Goal: Information Seeking & Learning: Learn about a topic

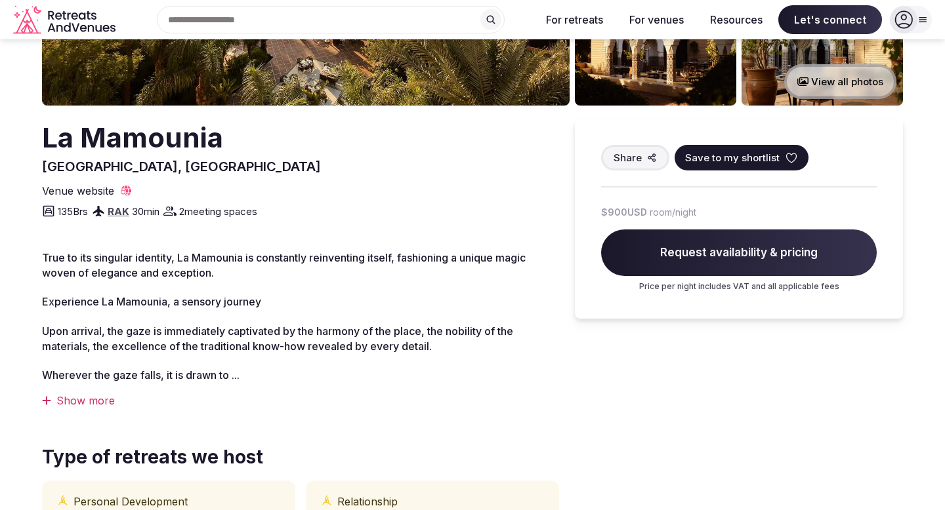
scroll to position [14, 0]
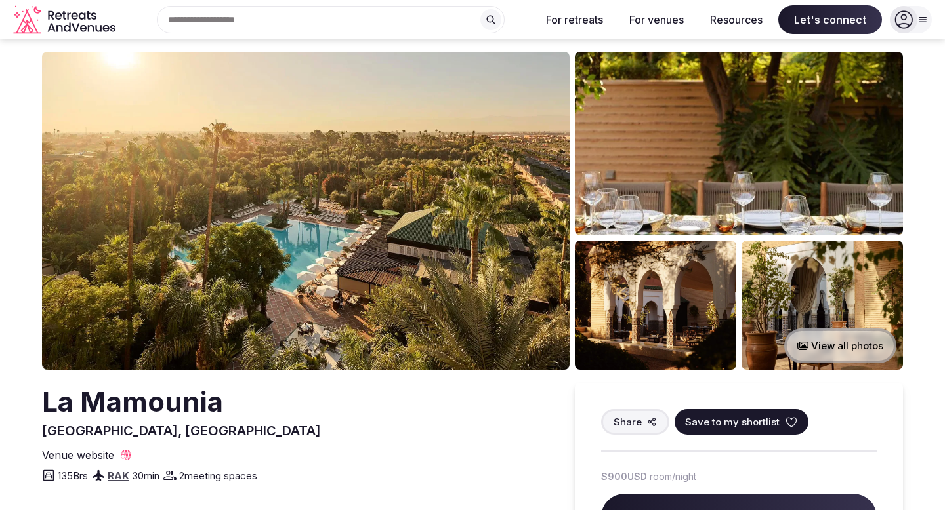
click at [810, 341] on button "View all photos" at bounding box center [840, 346] width 112 height 35
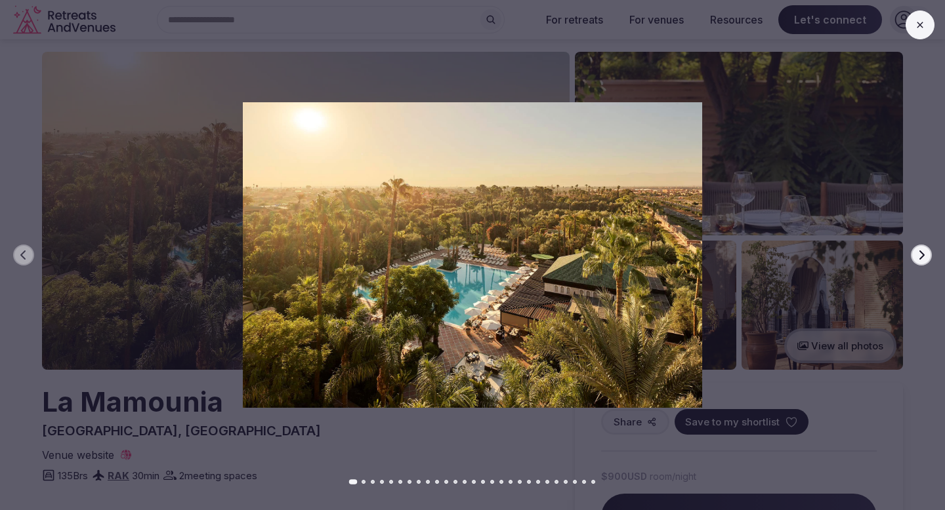
click at [923, 254] on icon "button" at bounding box center [921, 255] width 5 height 9
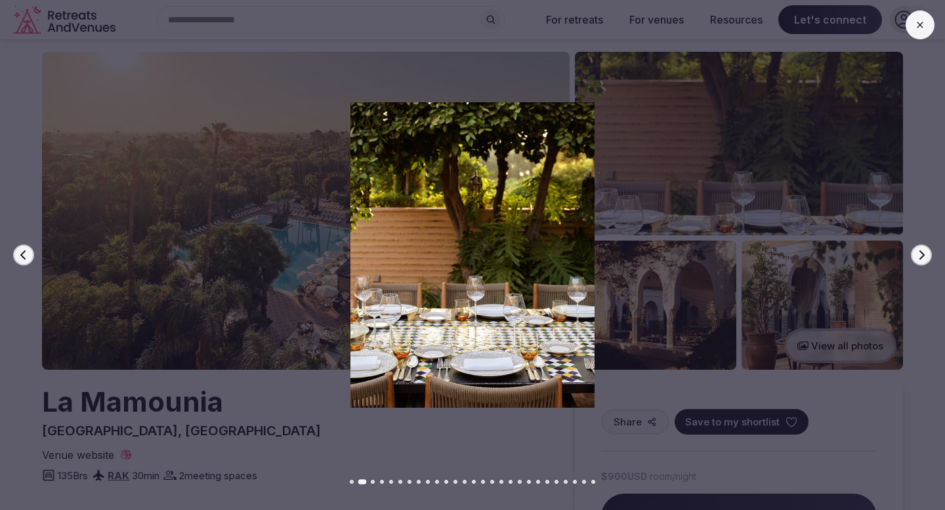
click at [923, 254] on icon "button" at bounding box center [921, 255] width 5 height 9
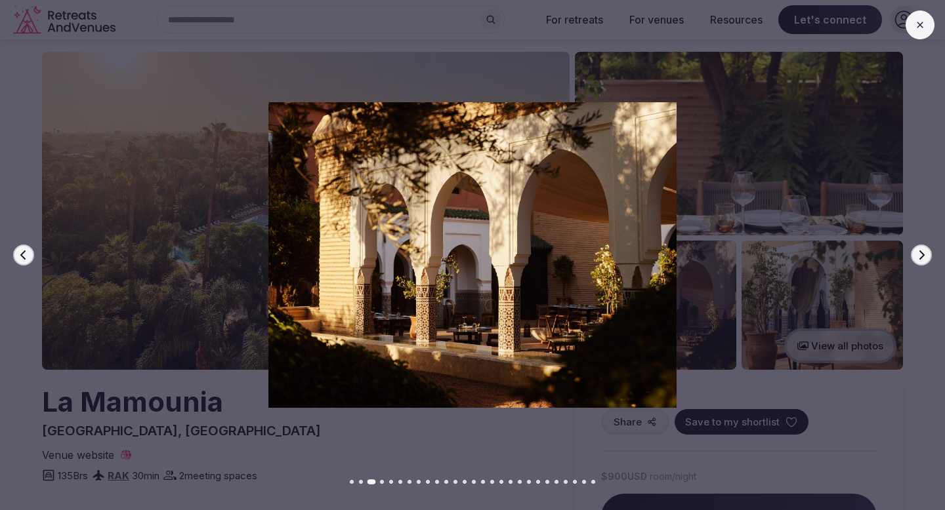
click at [923, 254] on icon "button" at bounding box center [921, 255] width 5 height 9
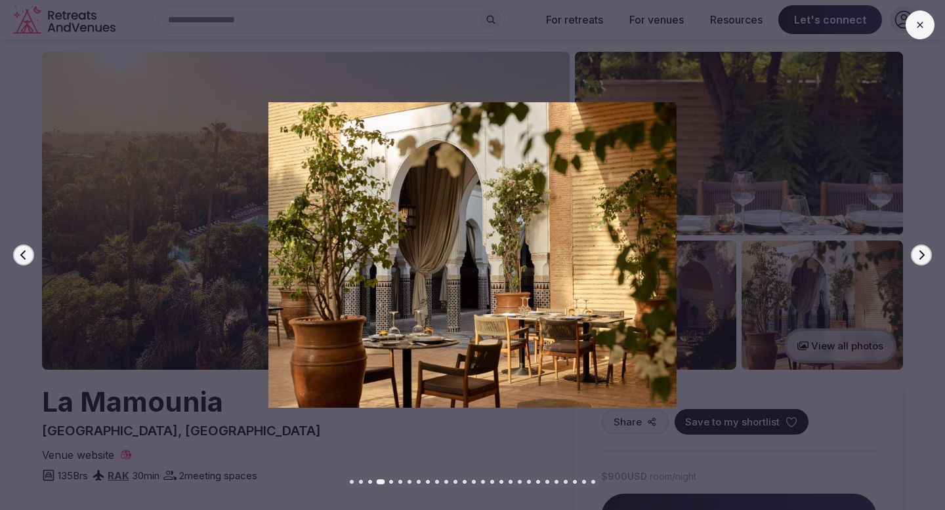
click at [923, 254] on icon "button" at bounding box center [921, 255] width 5 height 9
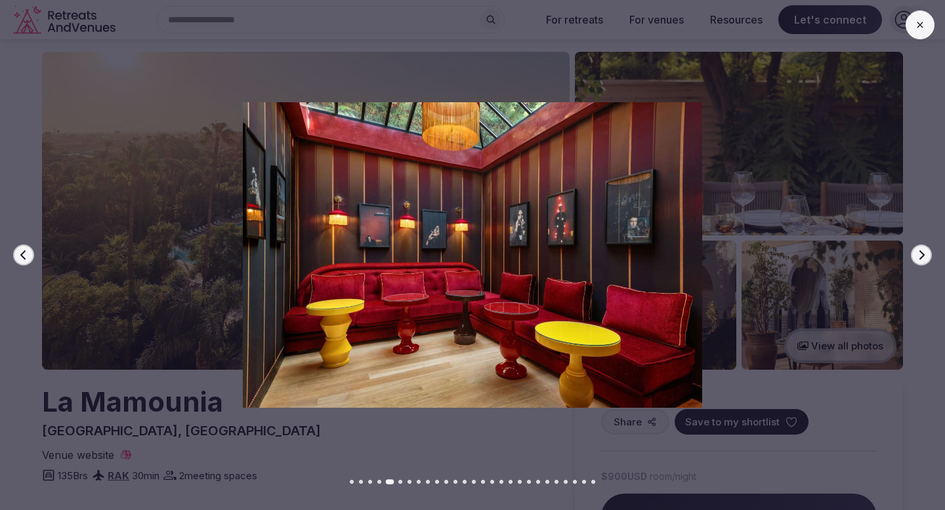
click at [923, 254] on icon "button" at bounding box center [921, 255] width 5 height 9
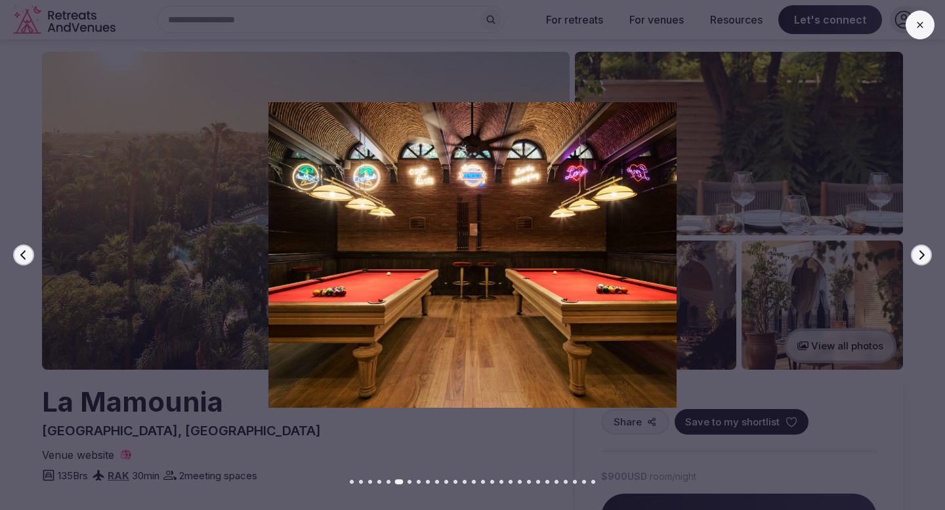
click at [923, 254] on icon "button" at bounding box center [921, 255] width 5 height 9
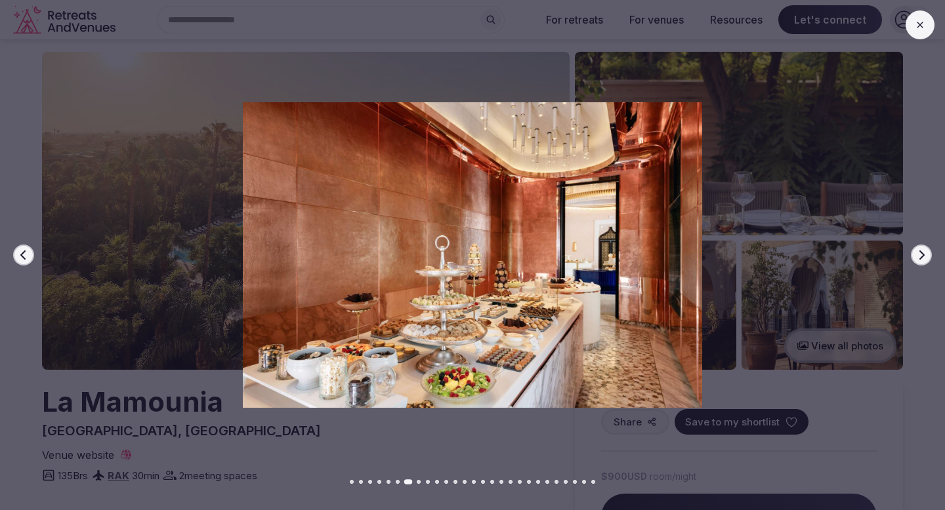
click at [923, 254] on icon "button" at bounding box center [921, 255] width 5 height 9
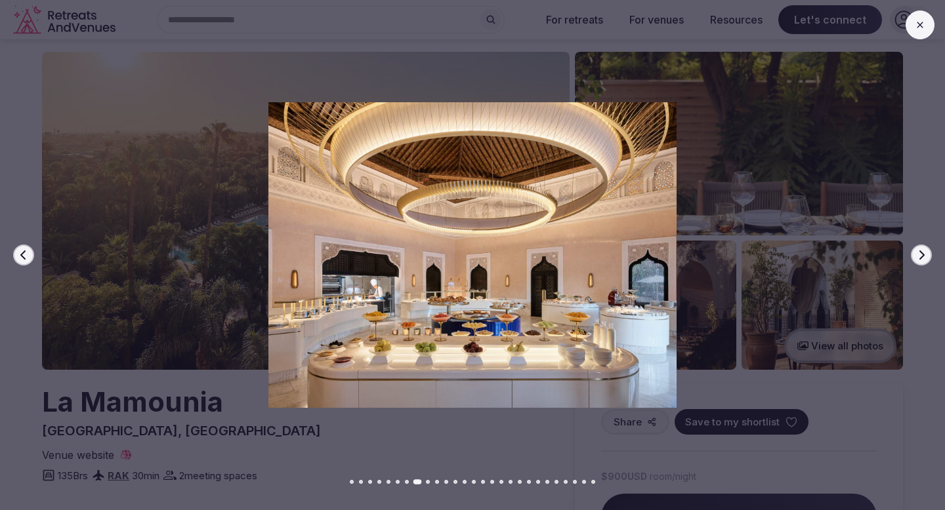
click at [923, 254] on icon "button" at bounding box center [921, 255] width 5 height 9
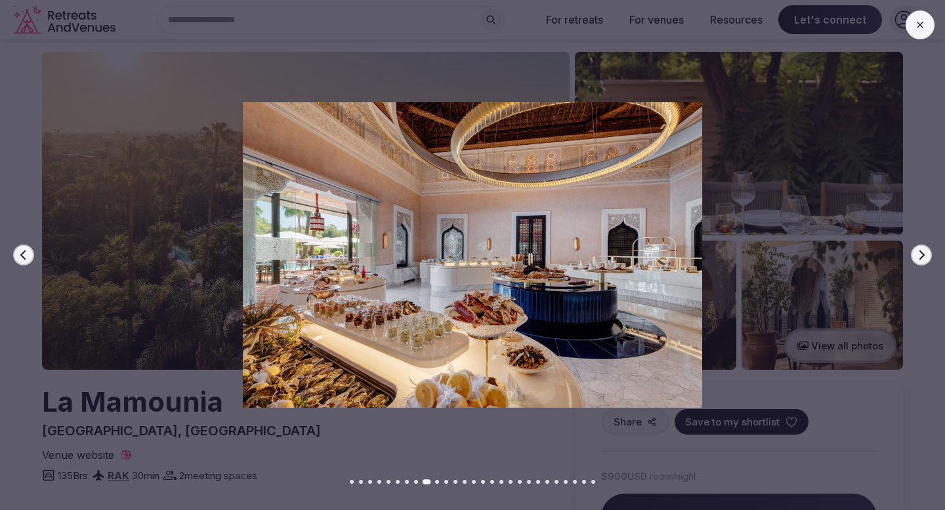
click at [923, 254] on icon "button" at bounding box center [921, 255] width 5 height 9
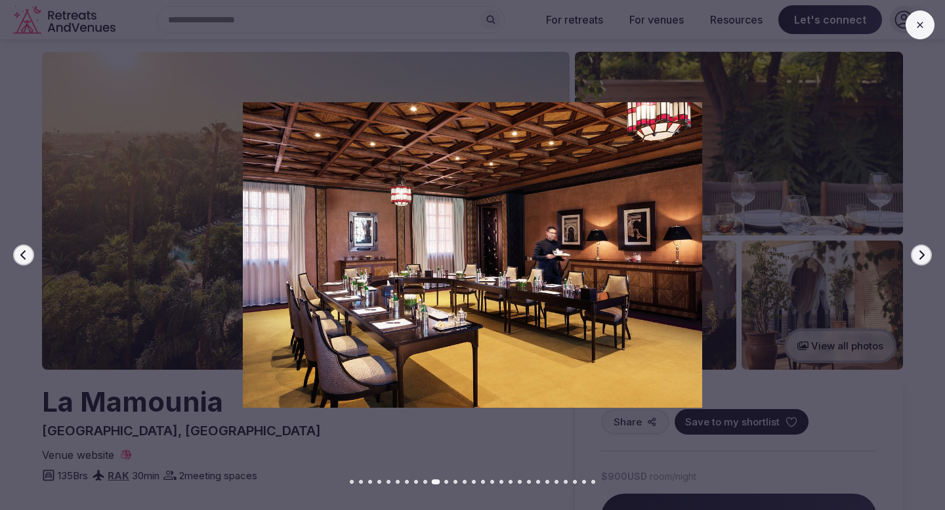
click at [923, 254] on icon "button" at bounding box center [921, 255] width 5 height 9
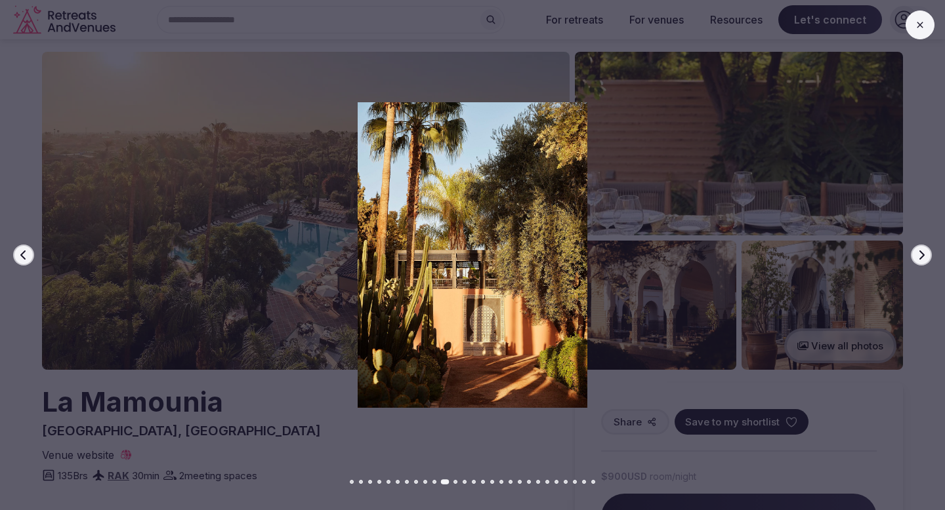
click at [923, 254] on icon "button" at bounding box center [921, 255] width 5 height 9
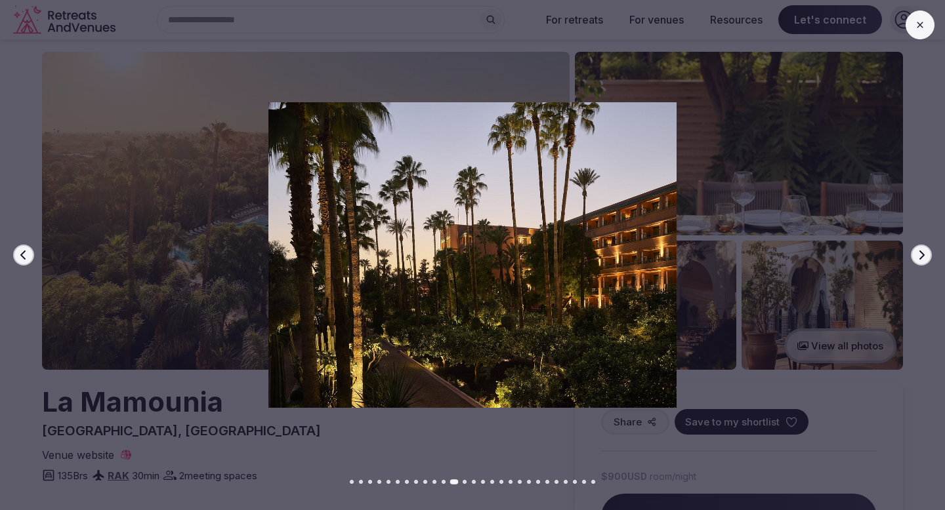
click at [923, 254] on icon "button" at bounding box center [921, 255] width 5 height 9
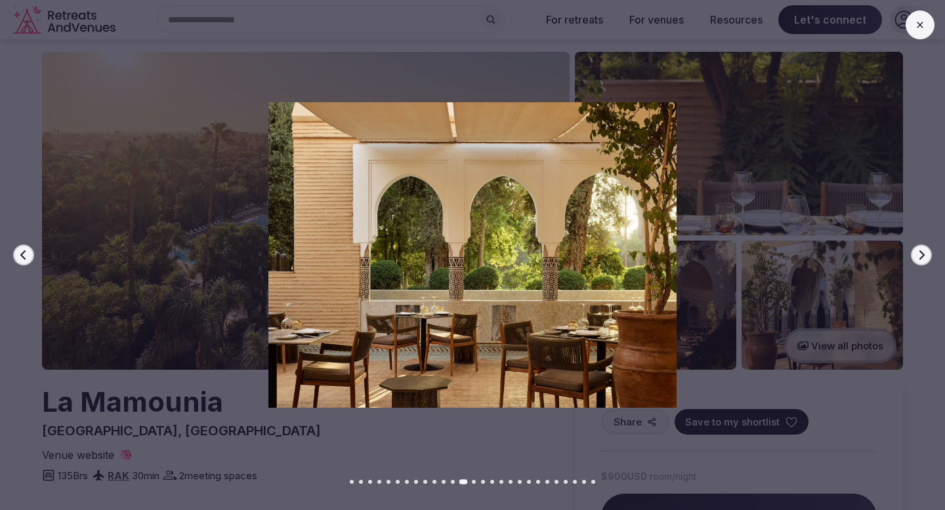
click at [923, 254] on icon "button" at bounding box center [921, 255] width 5 height 9
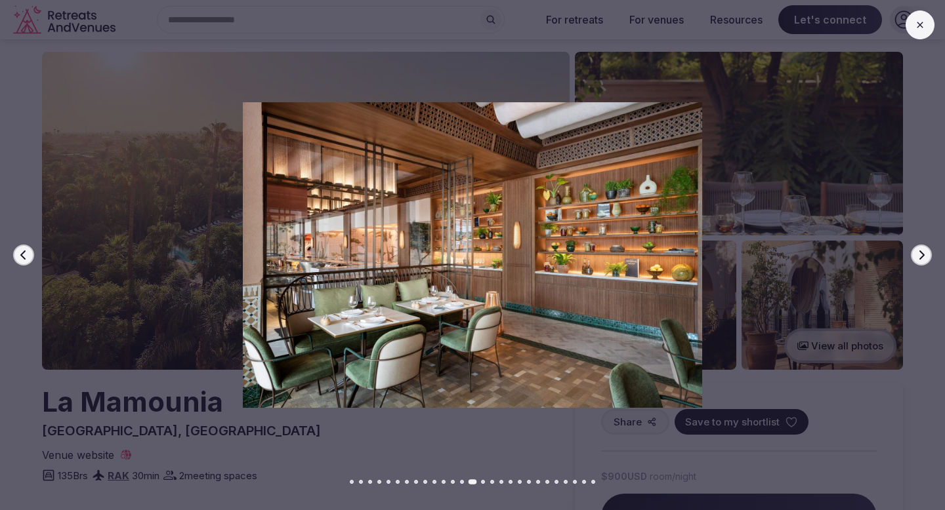
click at [923, 254] on icon "button" at bounding box center [921, 255] width 5 height 9
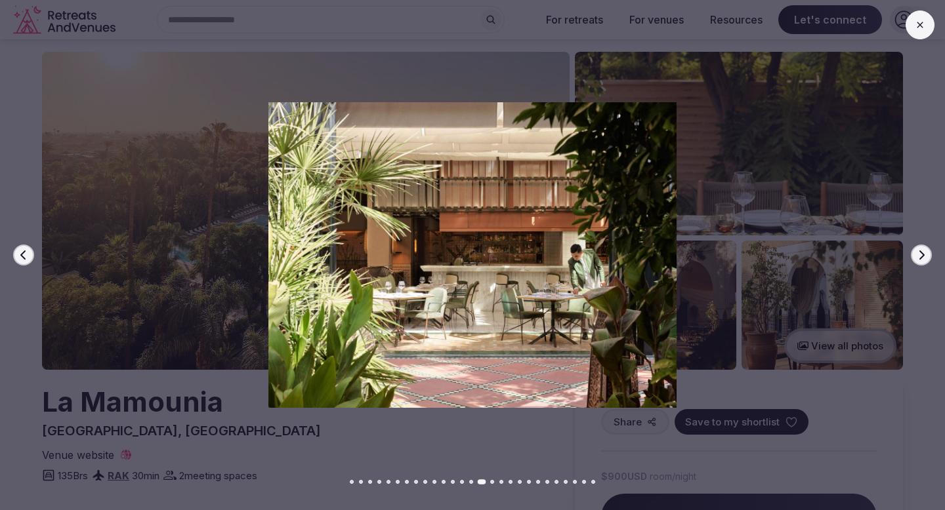
click at [923, 254] on icon "button" at bounding box center [921, 255] width 5 height 9
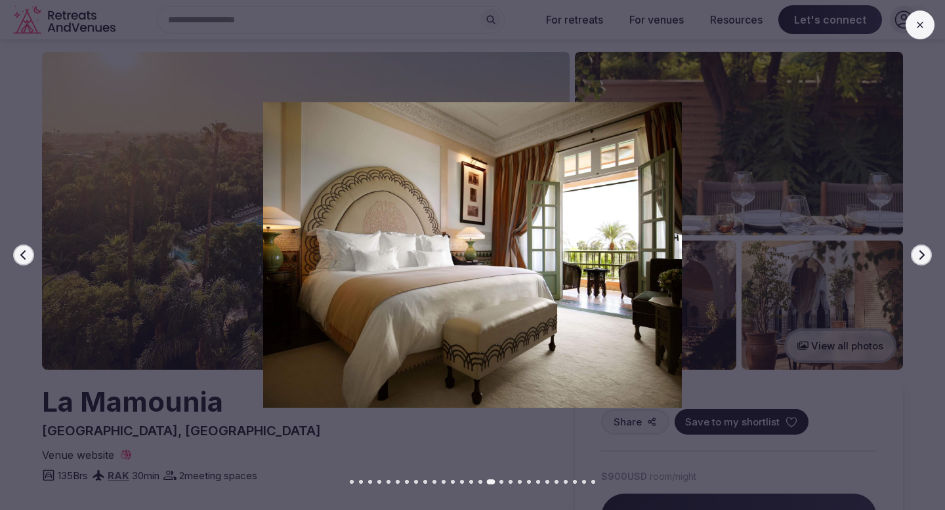
click at [917, 248] on button "Next slide" at bounding box center [921, 255] width 21 height 21
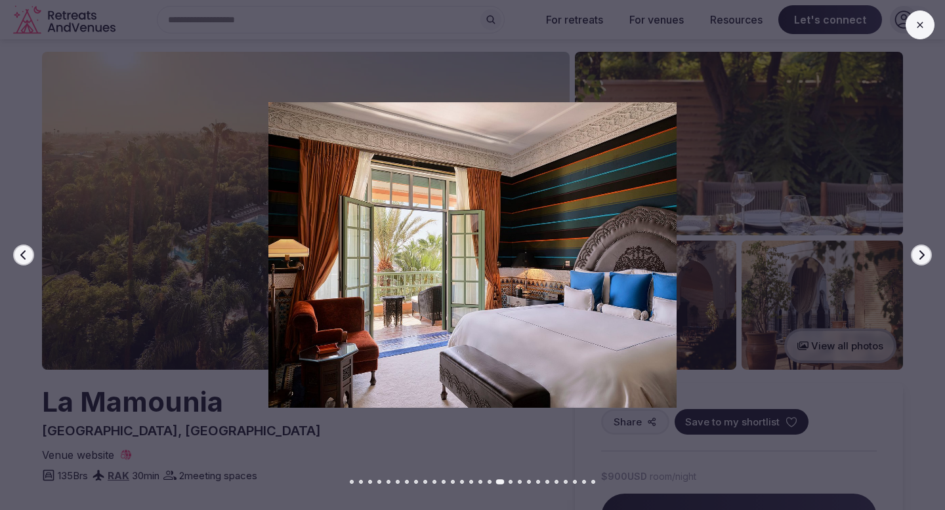
click at [926, 255] on icon "button" at bounding box center [921, 255] width 10 height 10
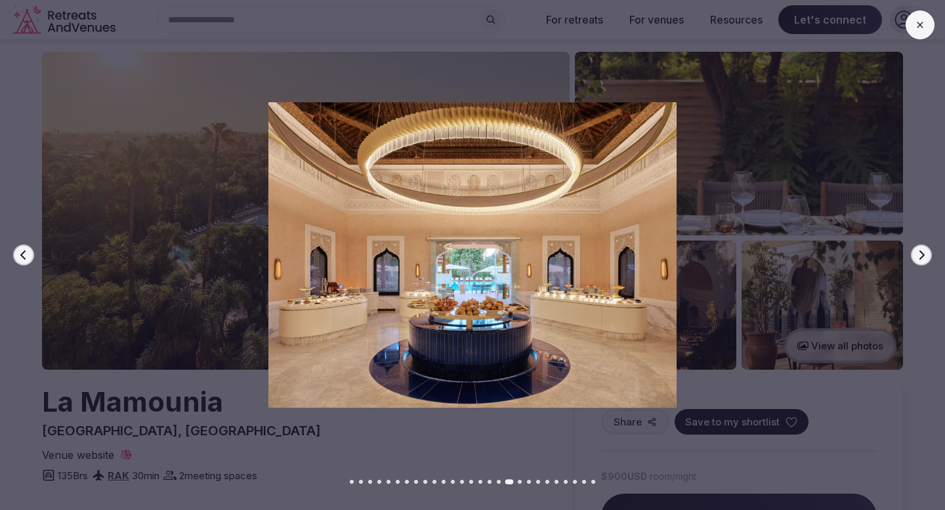
click at [926, 255] on icon "button" at bounding box center [921, 255] width 10 height 10
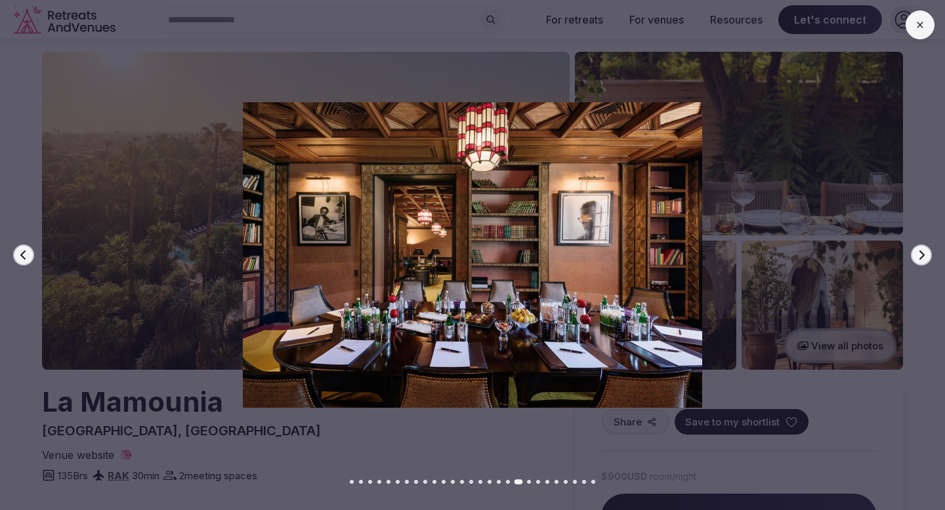
click at [926, 256] on icon "button" at bounding box center [921, 255] width 10 height 10
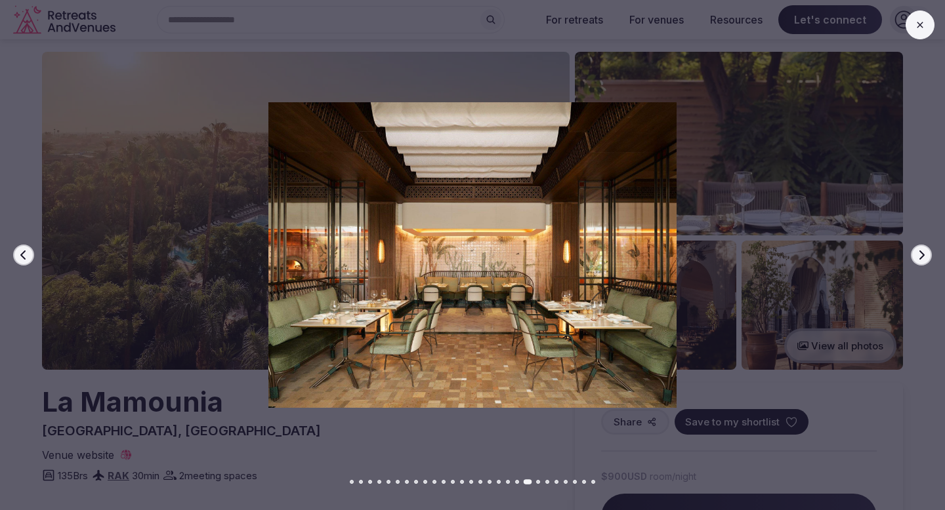
click at [926, 257] on icon "button" at bounding box center [921, 255] width 10 height 10
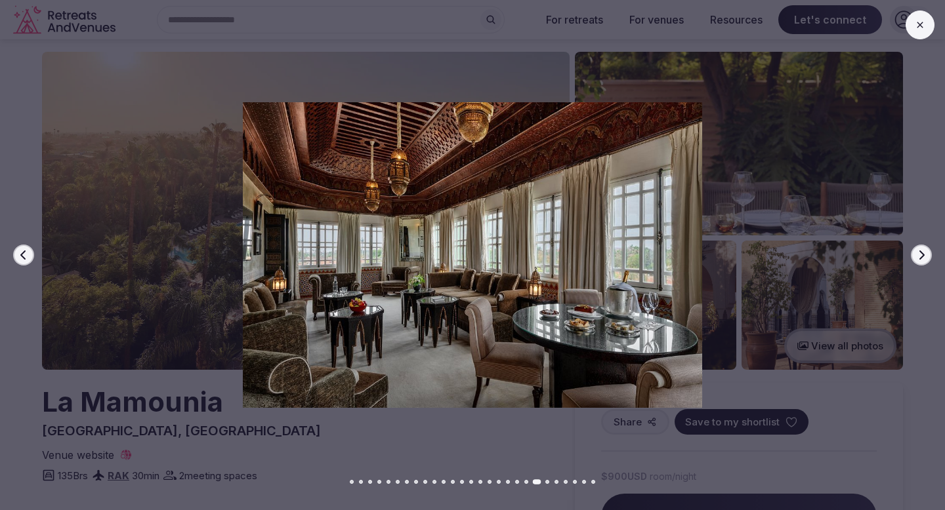
click at [926, 257] on icon "button" at bounding box center [921, 255] width 10 height 10
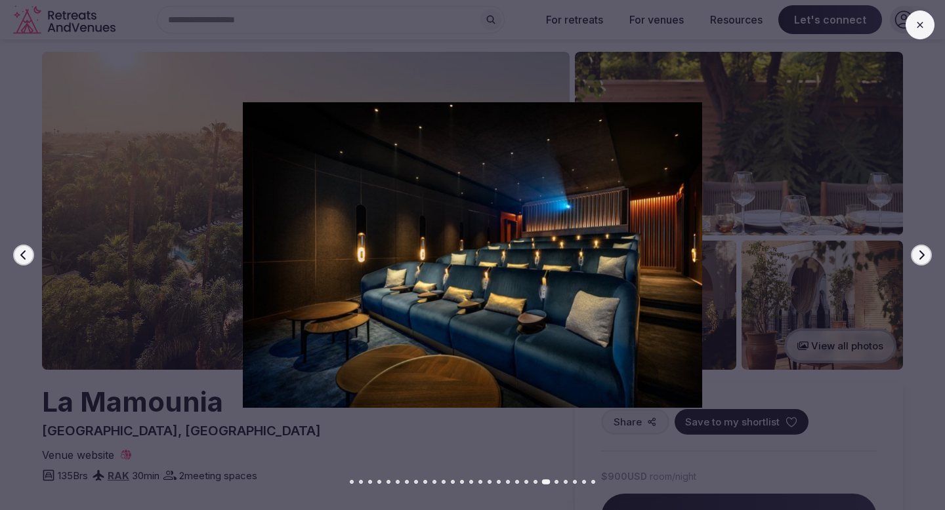
click at [926, 257] on icon "button" at bounding box center [921, 255] width 10 height 10
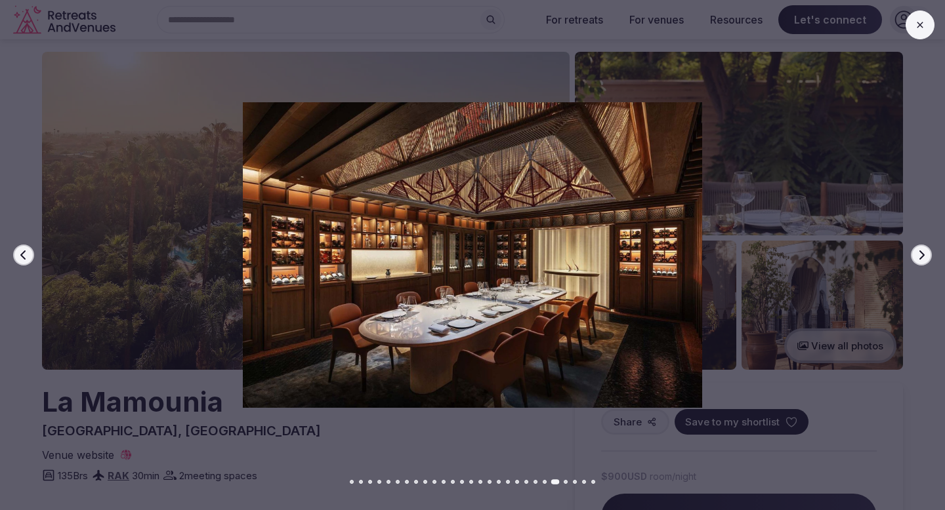
click at [911, 21] on button at bounding box center [919, 24] width 29 height 29
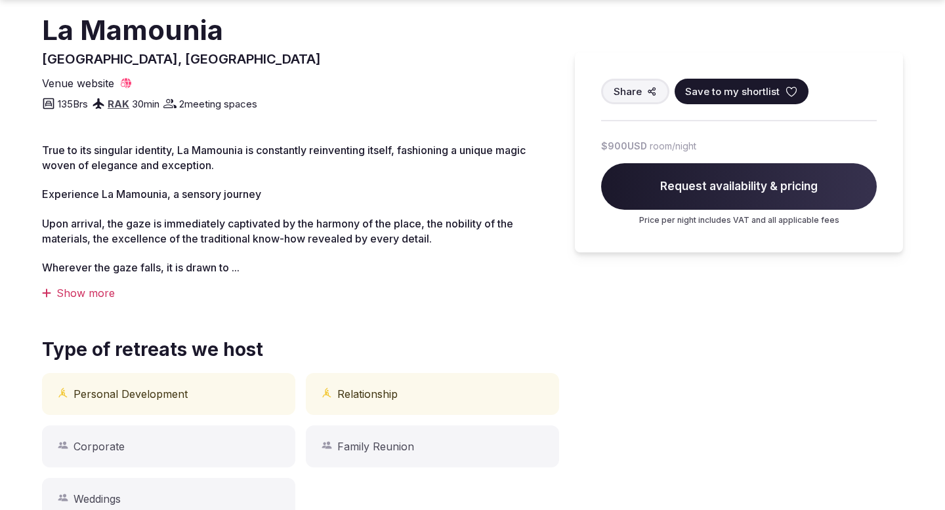
scroll to position [386, 0]
